Goal: Task Accomplishment & Management: Use online tool/utility

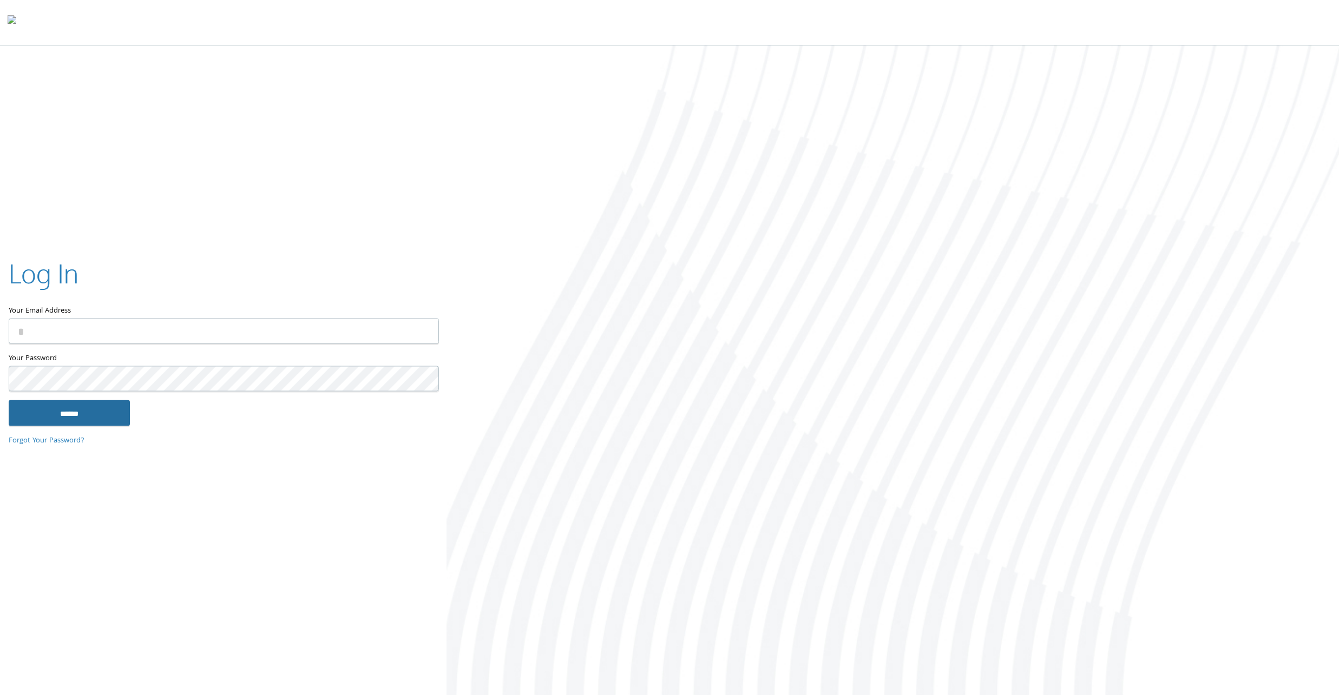
type input "**********"
click at [64, 402] on input "******" at bounding box center [69, 413] width 121 height 26
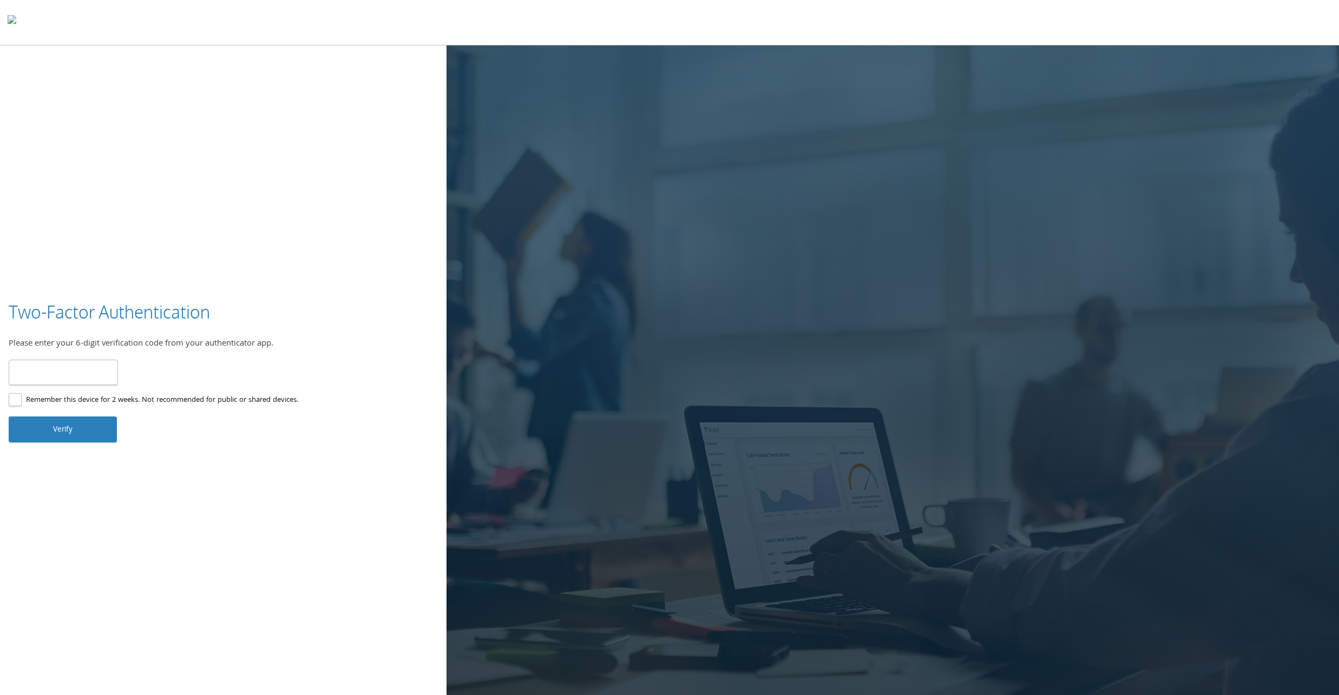
click at [78, 373] on input "number" at bounding box center [63, 372] width 109 height 25
type input "******"
